Goal: Task Accomplishment & Management: Manage account settings

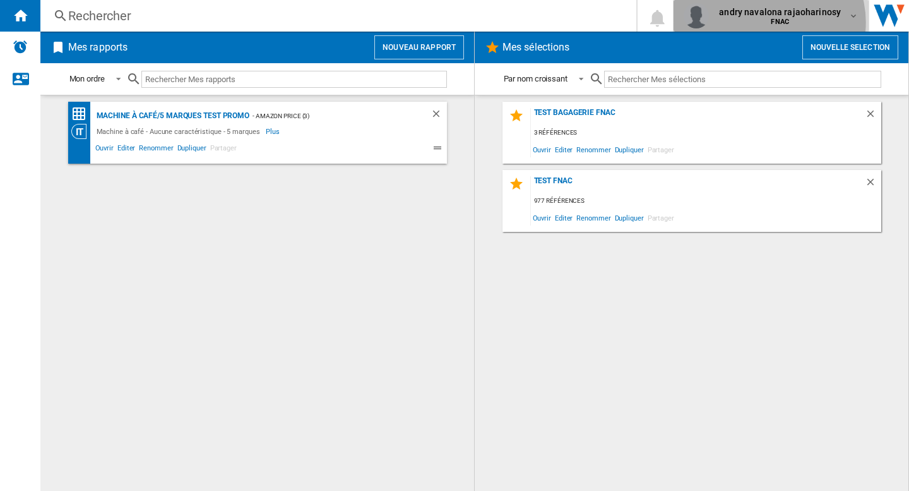
click at [774, 22] on b "FNAC" at bounding box center [780, 22] width 18 height 8
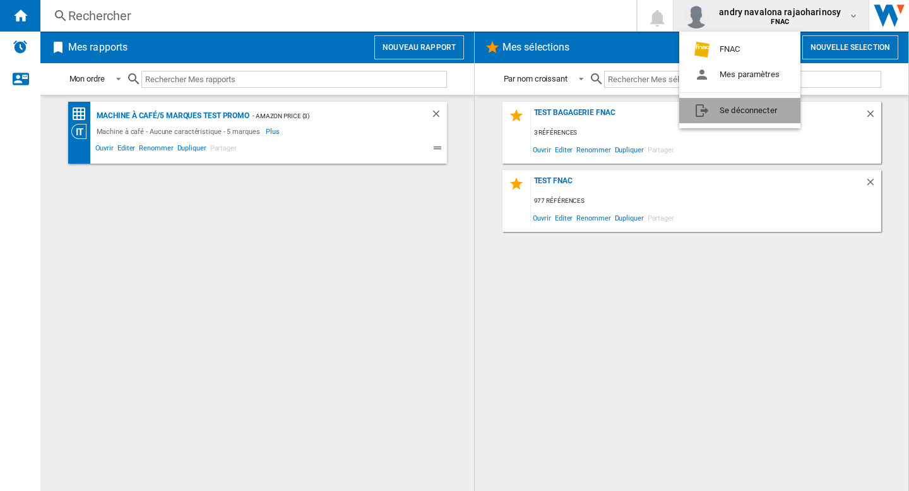
click at [735, 114] on button "Se déconnecter" at bounding box center [739, 110] width 121 height 25
